Goal: Information Seeking & Learning: Find specific fact

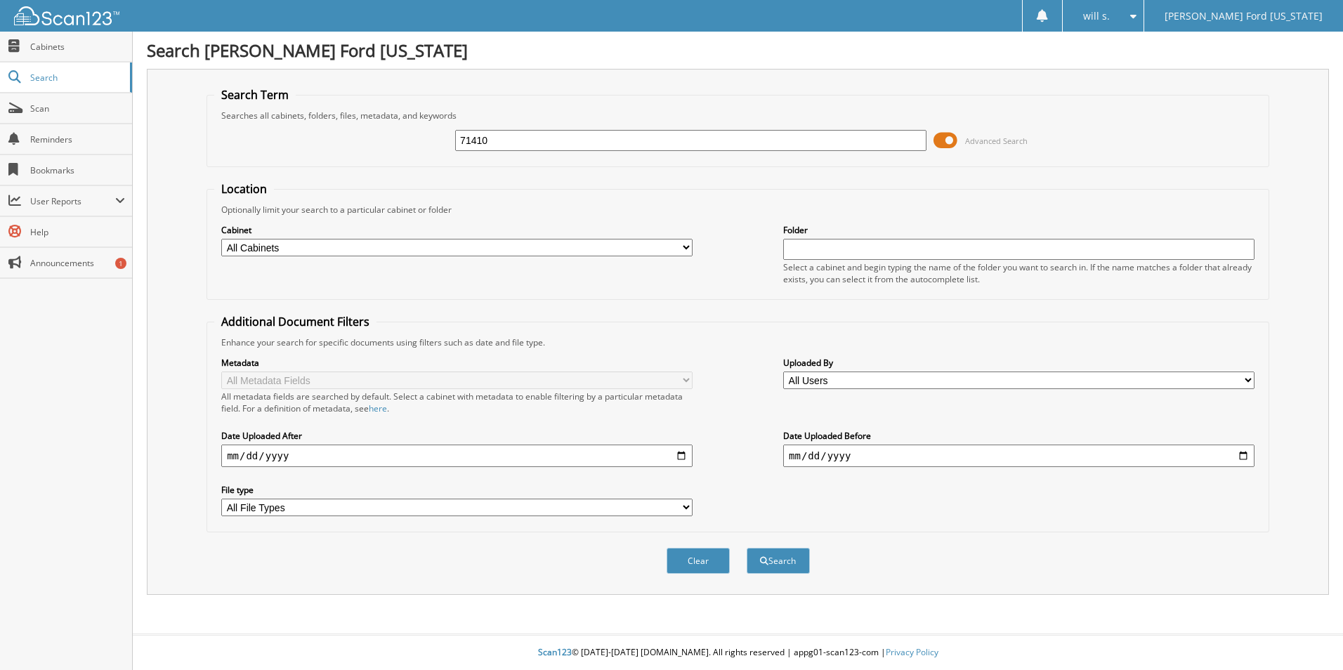
type input "71410"
click at [747, 548] on button "Search" at bounding box center [778, 561] width 63 height 26
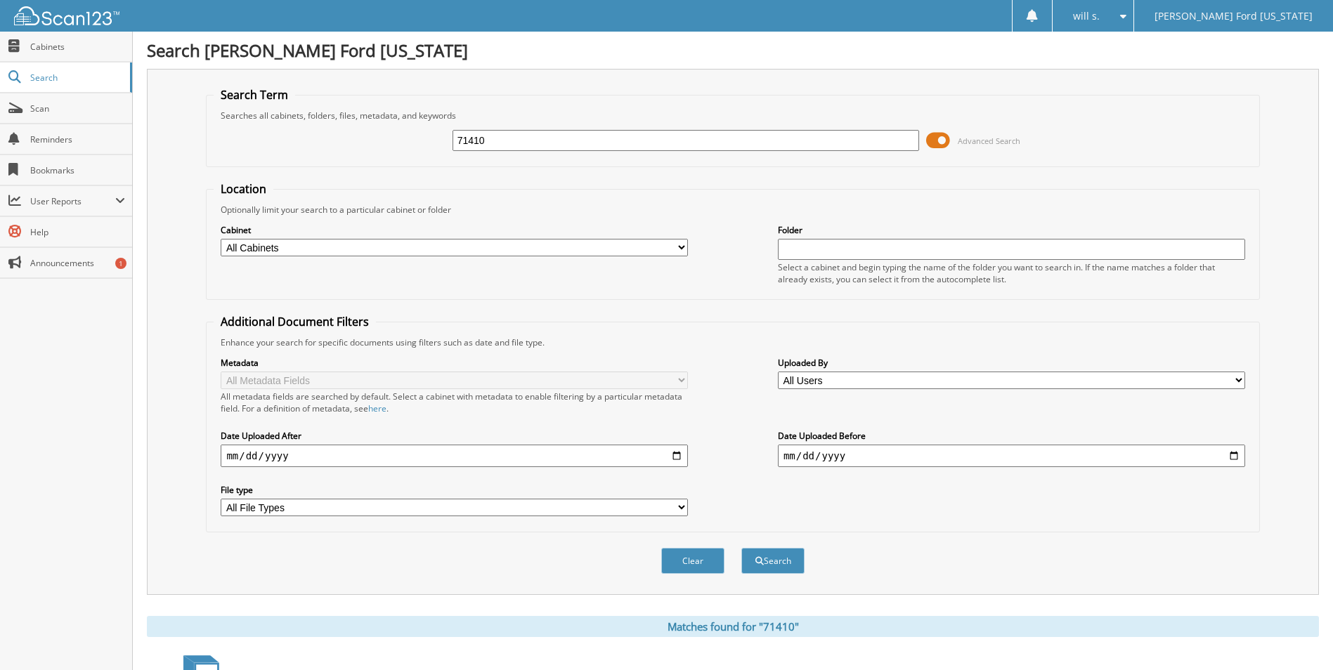
scroll to position [170, 0]
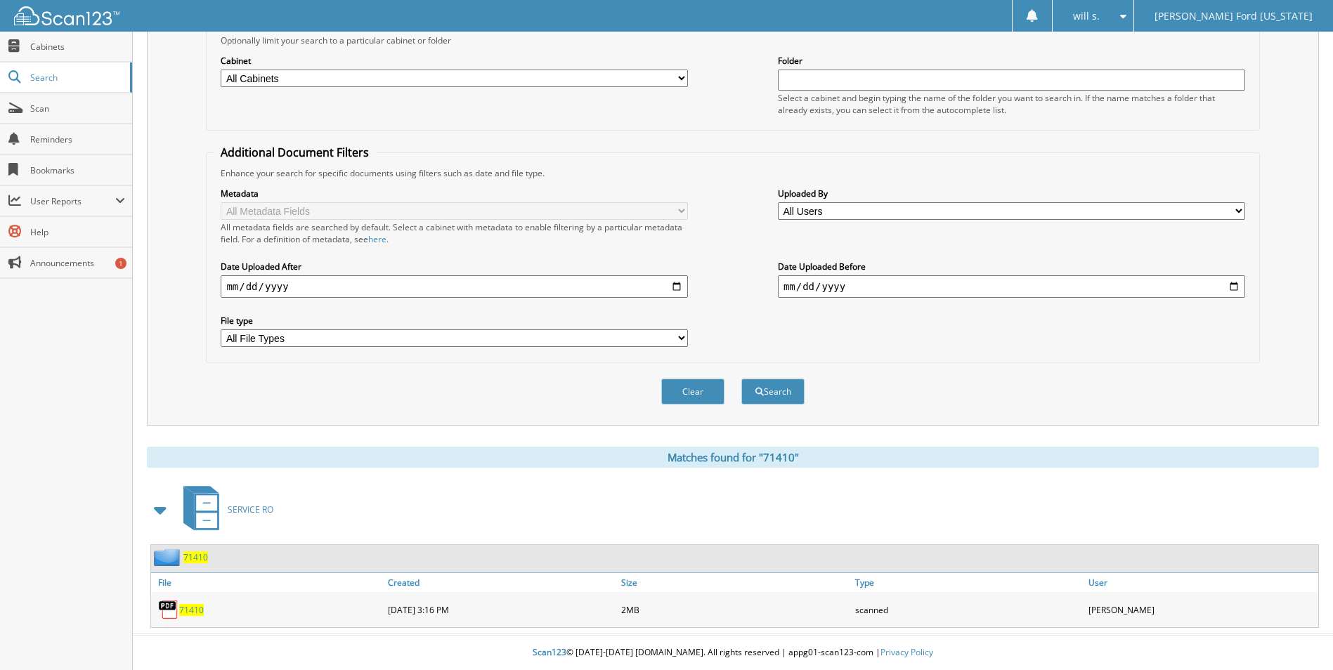
click at [197, 614] on span "71410" at bounding box center [191, 610] width 25 height 12
